Goal: Information Seeking & Learning: Check status

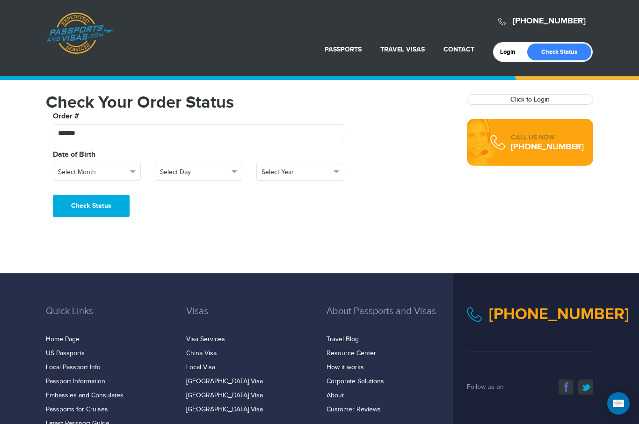
type input "*******"
click at [108, 179] on button "Select Month" at bounding box center [97, 172] width 88 height 18
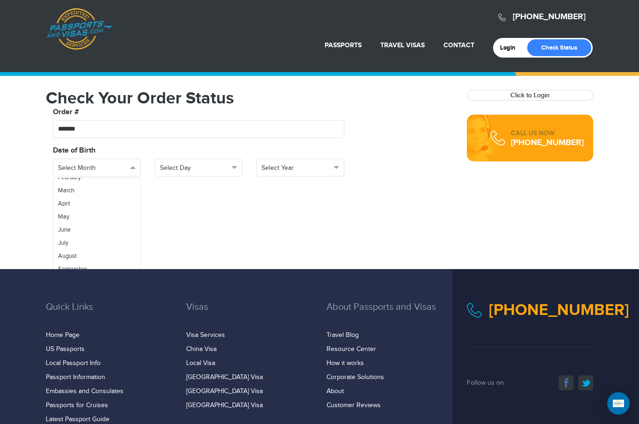
scroll to position [33, 0]
click at [87, 266] on span "September" at bounding box center [72, 268] width 29 height 7
click at [196, 172] on button "Select Day" at bounding box center [199, 167] width 88 height 18
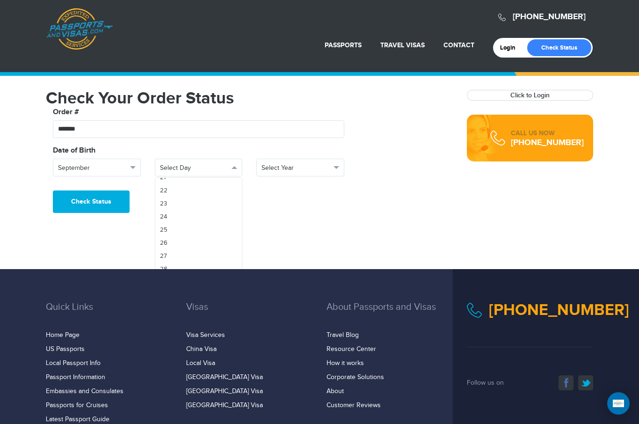
scroll to position [282, 0]
click at [212, 232] on link "25" at bounding box center [198, 229] width 87 height 13
click at [302, 174] on button "Select Year" at bounding box center [300, 167] width 88 height 18
click at [311, 213] on link "1949" at bounding box center [300, 215] width 87 height 13
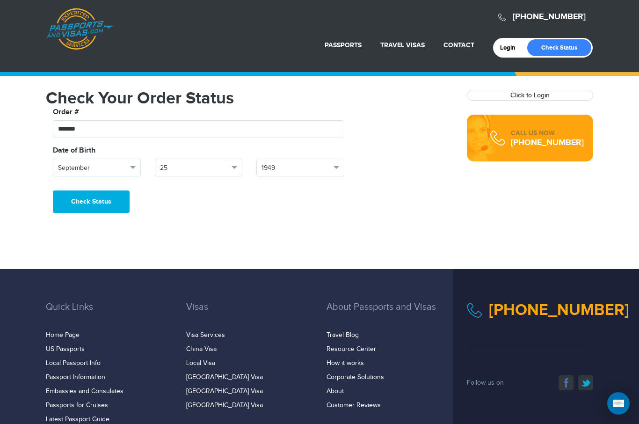
click at [95, 204] on button "Check Status" at bounding box center [91, 201] width 77 height 22
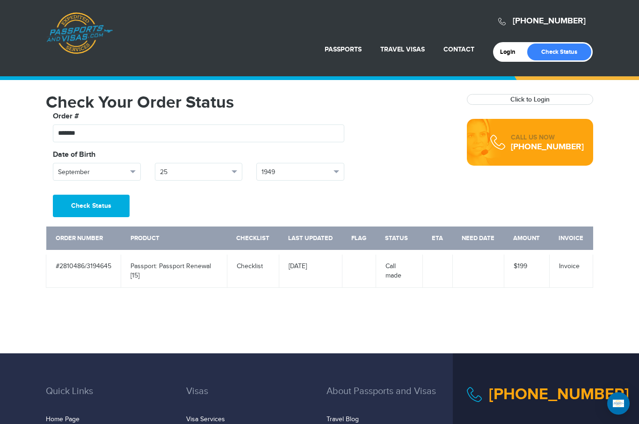
click at [259, 268] on link "Checklist" at bounding box center [250, 265] width 26 height 7
